Goal: Navigation & Orientation: Find specific page/section

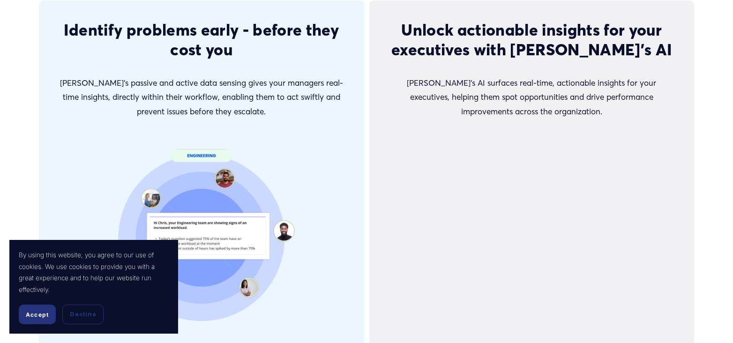
scroll to position [1926, 0]
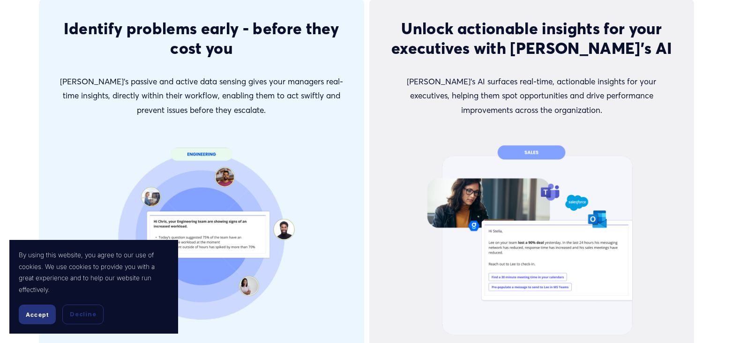
click at [45, 311] on span "Accept" at bounding box center [37, 314] width 23 height 7
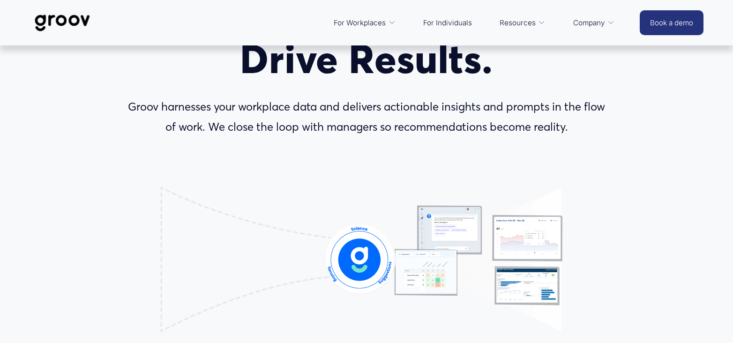
scroll to position [0, 0]
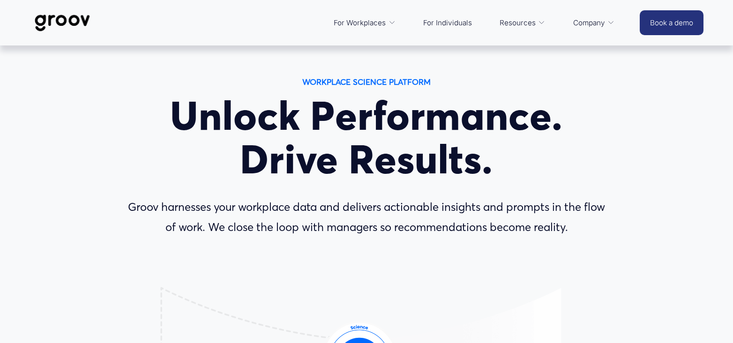
click at [0, 0] on link "Platform Overview" at bounding box center [0, 0] width 0 height 0
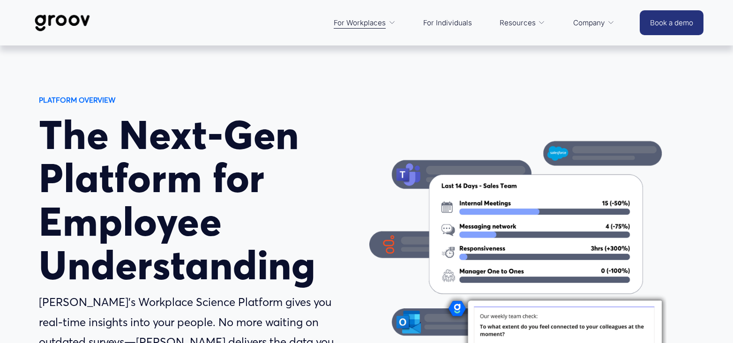
click at [456, 22] on link "For Individuals" at bounding box center [447, 23] width 58 height 22
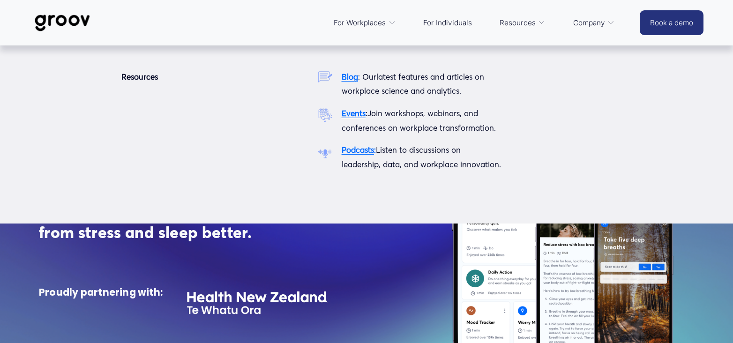
click at [353, 81] on strong "Blog" at bounding box center [349, 77] width 16 height 10
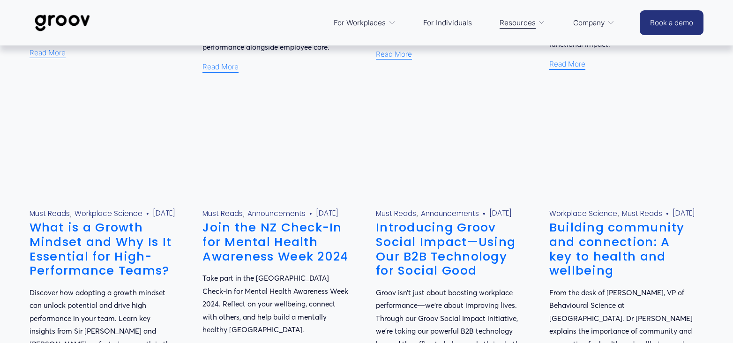
scroll to position [499, 0]
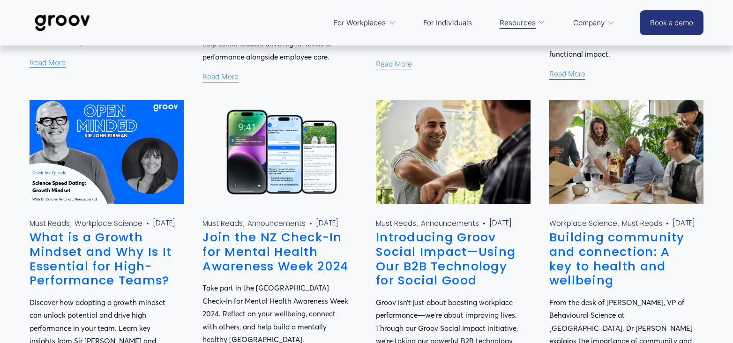
click at [49, 22] on img at bounding box center [63, 22] width 66 height 31
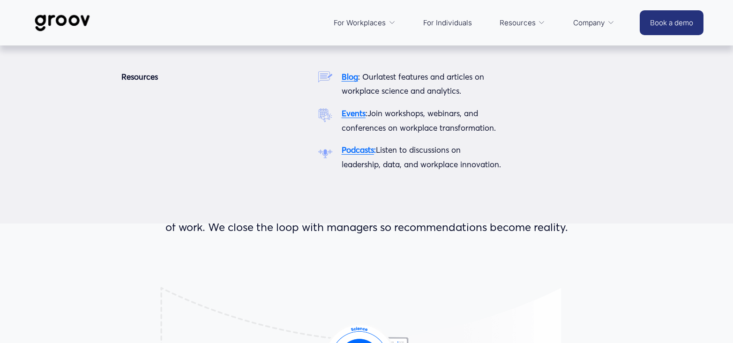
click at [352, 82] on p "Blog : Our latest features and articles on workplace science and analytics." at bounding box center [421, 84] width 160 height 29
click at [352, 78] on strong "Blog" at bounding box center [349, 77] width 16 height 10
